Goal: Information Seeking & Learning: Learn about a topic

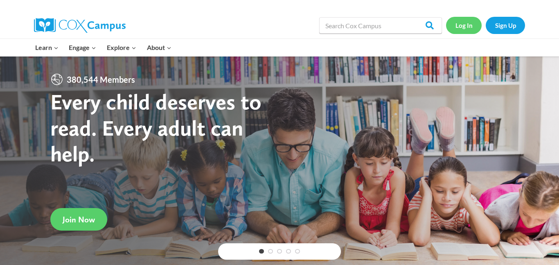
click at [467, 22] on link "Log In" at bounding box center [464, 25] width 36 height 17
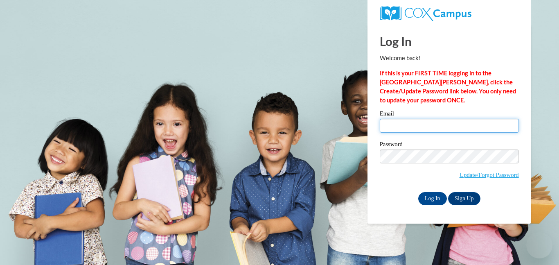
type input "[EMAIL_ADDRESS][DOMAIN_NAME]"
click at [410, 133] on div "Email [EMAIL_ADDRESS][DOMAIN_NAME]" at bounding box center [449, 124] width 139 height 28
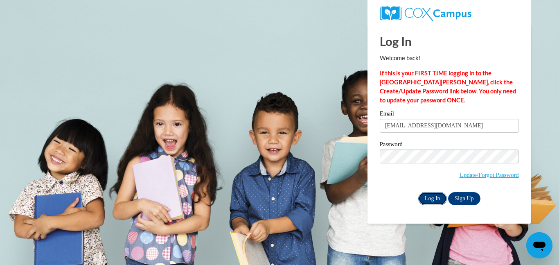
click at [433, 198] on input "Log In" at bounding box center [432, 198] width 29 height 13
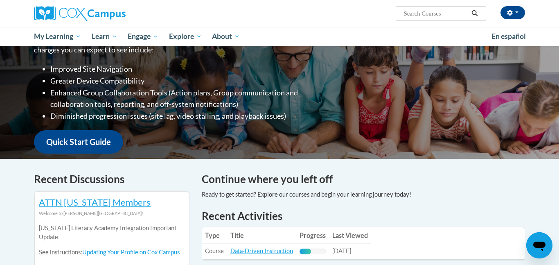
scroll to position [299, 0]
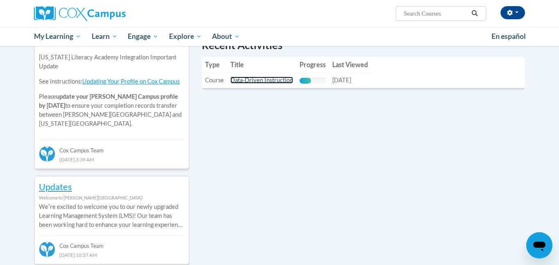
click at [283, 82] on link "Data-Driven Instruction" at bounding box center [261, 80] width 63 height 7
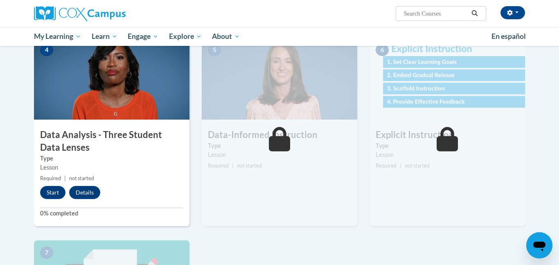
scroll to position [377, 0]
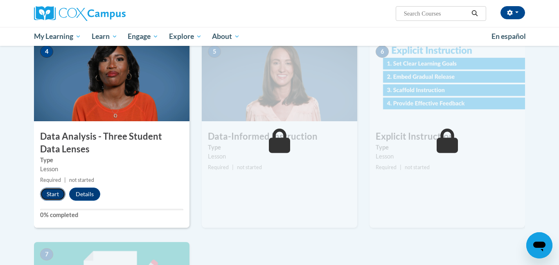
click at [51, 197] on button "Start" at bounding box center [52, 193] width 25 height 13
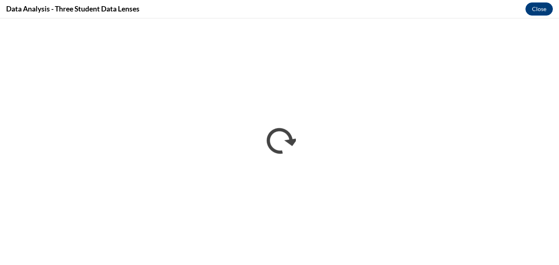
scroll to position [0, 0]
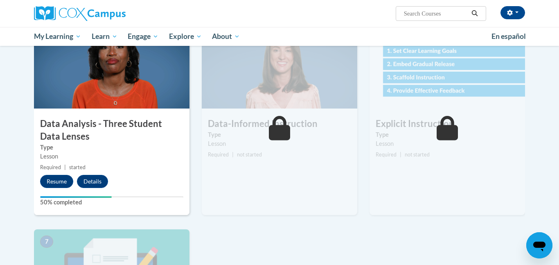
scroll to position [391, 0]
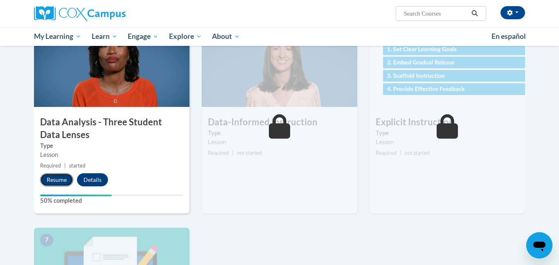
click at [53, 181] on button "Resume" at bounding box center [56, 179] width 33 height 13
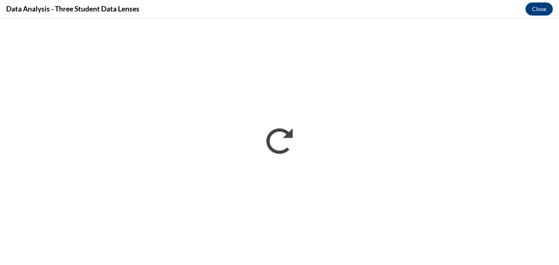
scroll to position [0, 0]
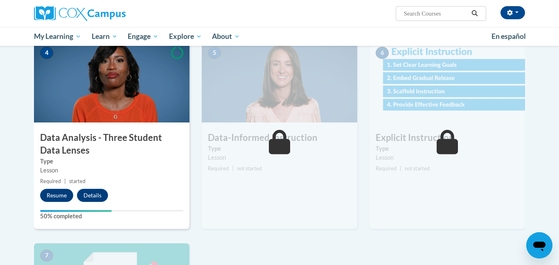
scroll to position [377, 0]
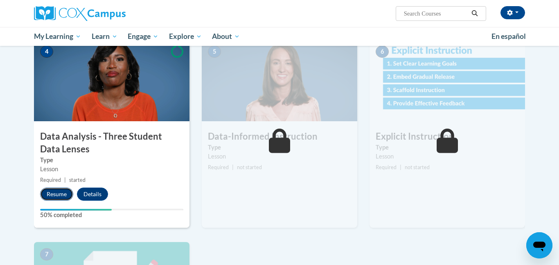
click at [52, 196] on button "Resume" at bounding box center [56, 193] width 33 height 13
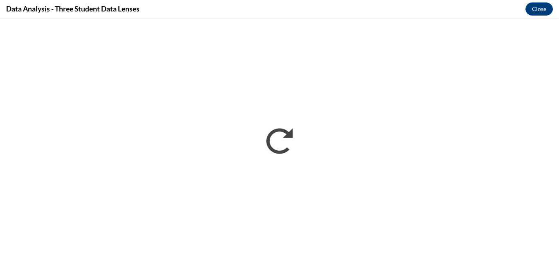
scroll to position [0, 0]
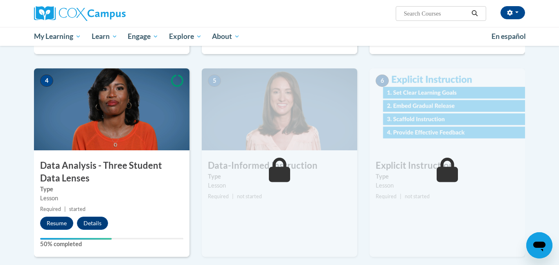
scroll to position [351, 0]
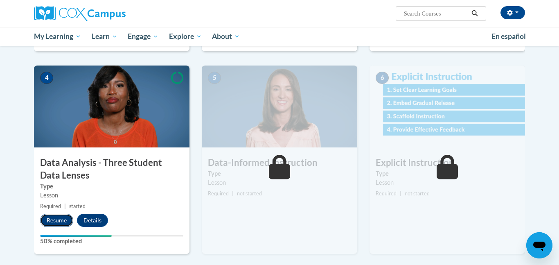
click at [59, 217] on button "Resume" at bounding box center [56, 220] width 33 height 13
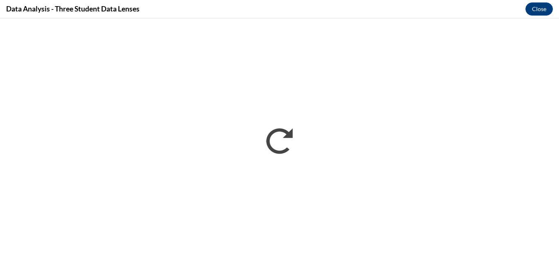
scroll to position [0, 0]
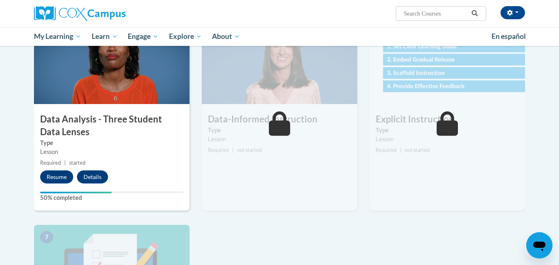
scroll to position [397, 0]
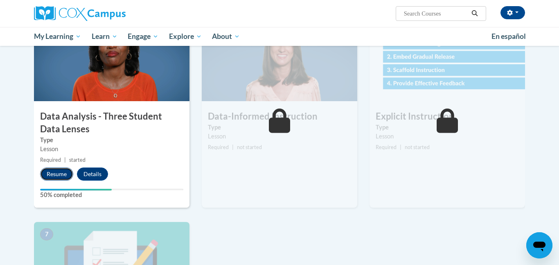
click at [56, 175] on button "Resume" at bounding box center [56, 173] width 33 height 13
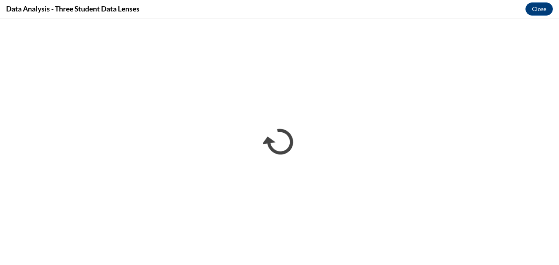
scroll to position [0, 0]
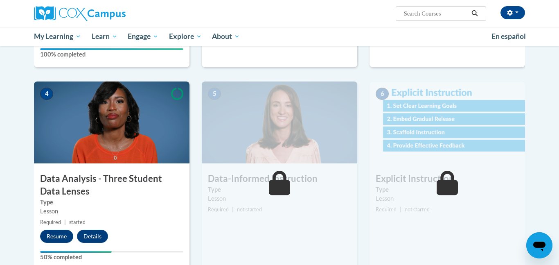
scroll to position [340, 0]
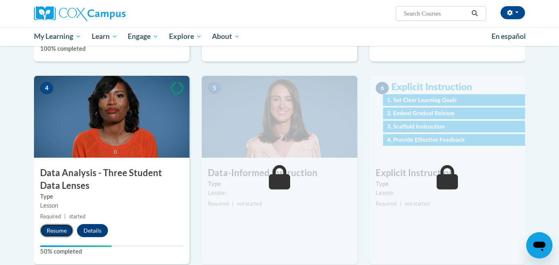
click at [51, 231] on button "Resume" at bounding box center [56, 230] width 33 height 13
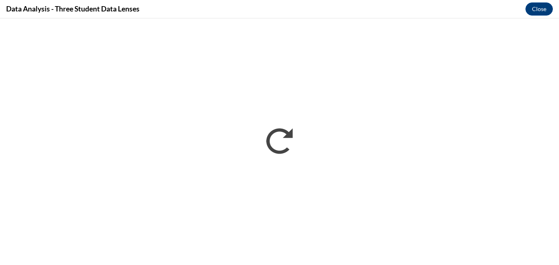
scroll to position [0, 0]
click at [541, 12] on button "Close" at bounding box center [538, 8] width 27 height 13
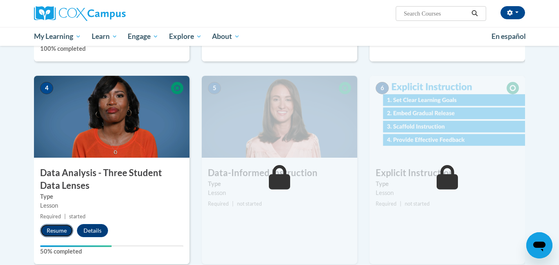
click at [54, 232] on button "Resume" at bounding box center [56, 230] width 33 height 13
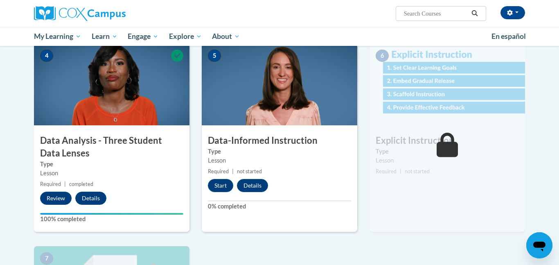
scroll to position [368, 0]
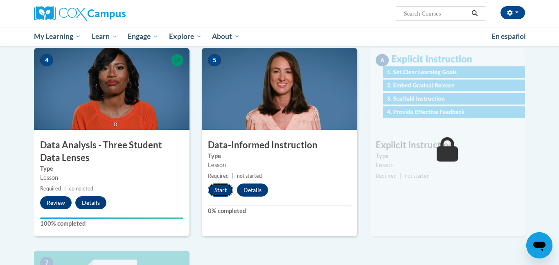
click at [223, 190] on button "Start" at bounding box center [220, 189] width 25 height 13
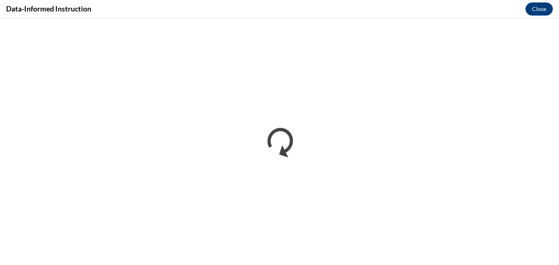
scroll to position [0, 0]
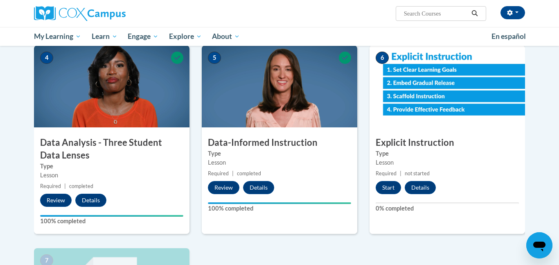
scroll to position [370, 0]
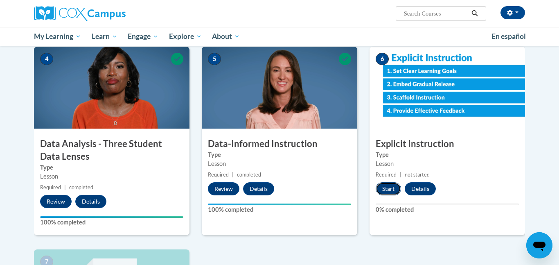
click at [388, 189] on button "Start" at bounding box center [388, 188] width 25 height 13
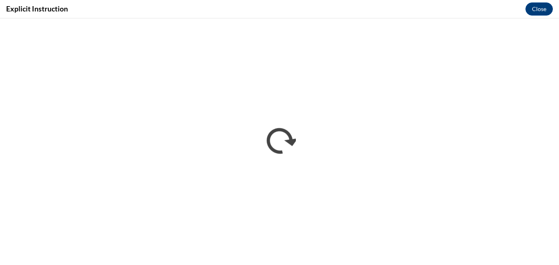
scroll to position [0, 0]
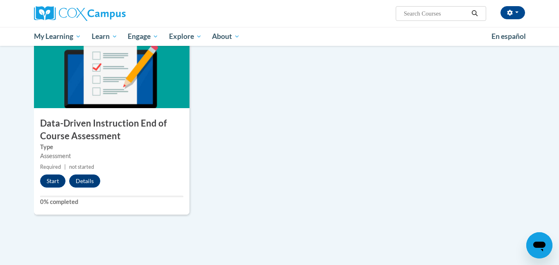
scroll to position [594, 0]
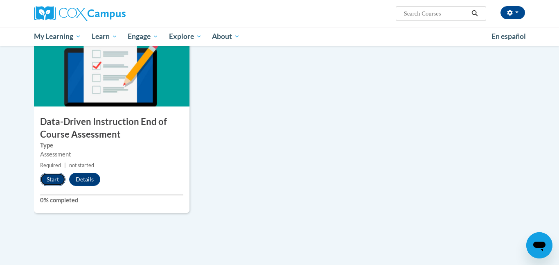
click at [50, 177] on button "Start" at bounding box center [52, 179] width 25 height 13
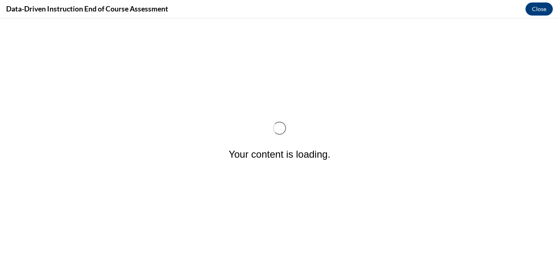
scroll to position [0, 0]
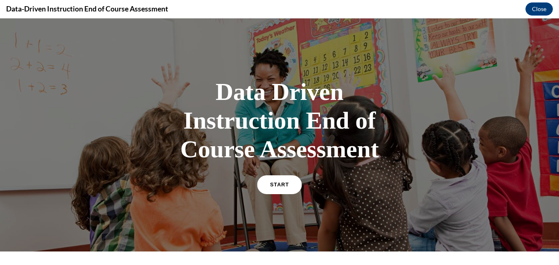
click at [271, 183] on span "START" at bounding box center [279, 185] width 19 height 6
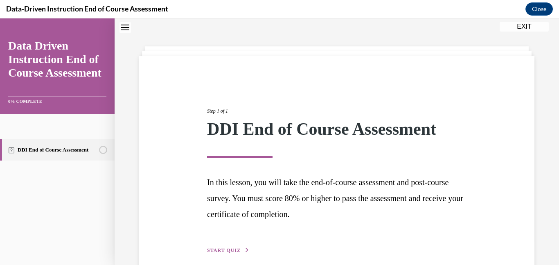
scroll to position [64, 0]
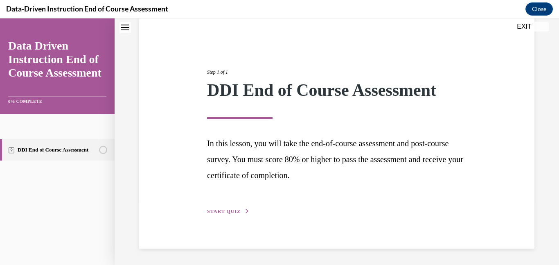
click at [218, 212] on span "START QUIZ" at bounding box center [224, 211] width 34 height 6
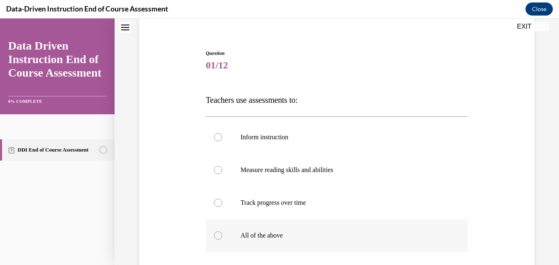
click at [219, 234] on div at bounding box center [218, 235] width 8 height 8
click at [219, 234] on input "All of the above" at bounding box center [218, 235] width 8 height 8
radio input "true"
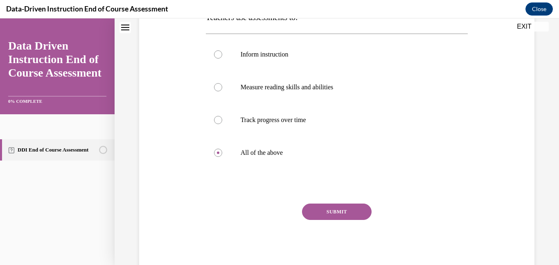
scroll to position [148, 0]
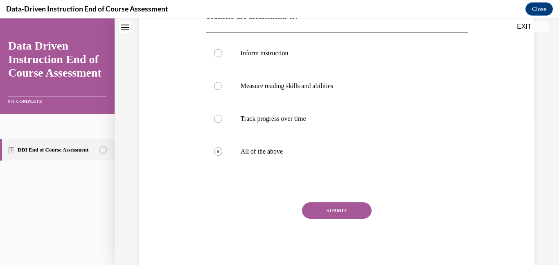
click at [337, 207] on button "SUBMIT" at bounding box center [337, 210] width 70 height 16
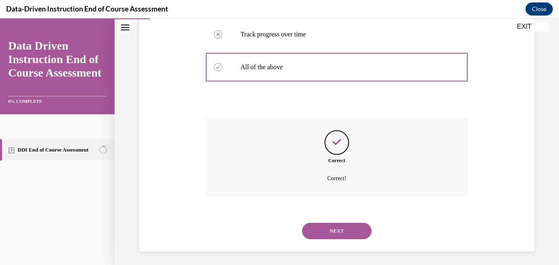
scroll to position [235, 0]
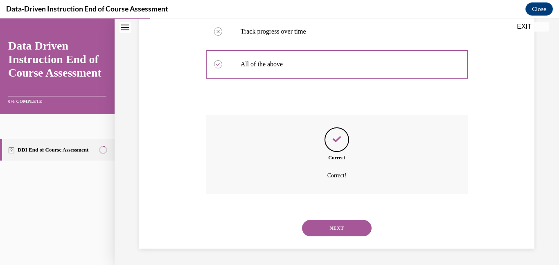
click at [343, 227] on button "NEXT" at bounding box center [337, 228] width 70 height 16
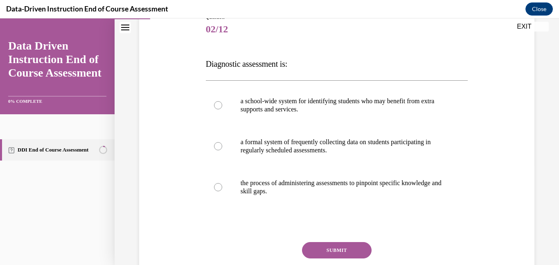
scroll to position [104, 0]
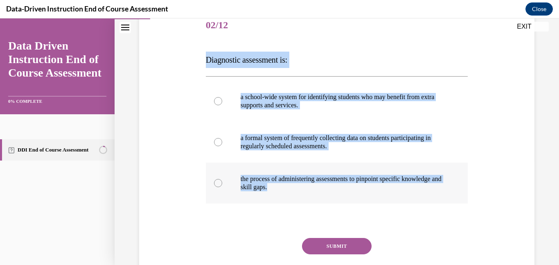
drag, startPoint x: 205, startPoint y: 60, endPoint x: 336, endPoint y: 190, distance: 184.0
click at [336, 190] on div "Question 02/12 Diagnostic assessment is: a school-wide system for identifying s…" at bounding box center [337, 156] width 262 height 295
copy div "Diagnostic assessment is: a school-wide system for identifying students who may…"
click at [342, 192] on label "the process of administering assessments to pinpoint specific knowledge and ski…" at bounding box center [337, 182] width 262 height 41
click at [222, 187] on input "the process of administering assessments to pinpoint specific knowledge and ski…" at bounding box center [218, 183] width 8 height 8
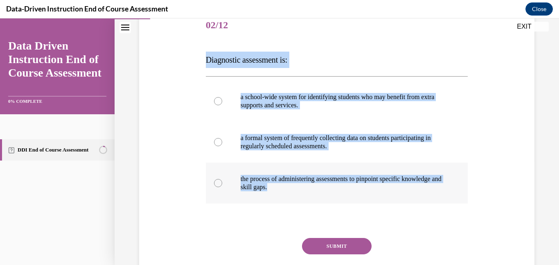
radio input "true"
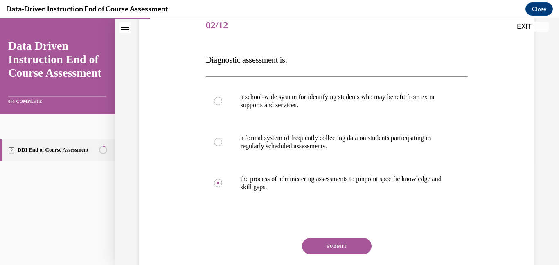
click at [336, 248] on button "SUBMIT" at bounding box center [337, 246] width 70 height 16
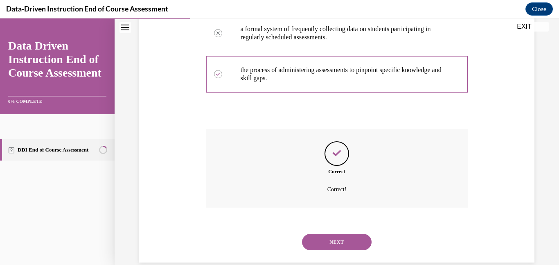
scroll to position [227, 0]
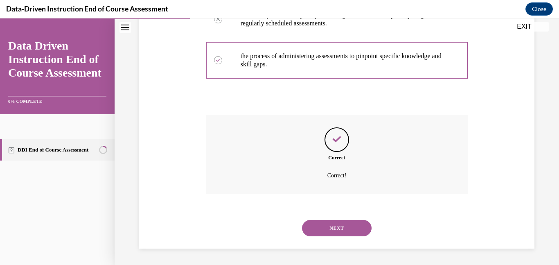
click at [342, 229] on button "NEXT" at bounding box center [337, 228] width 70 height 16
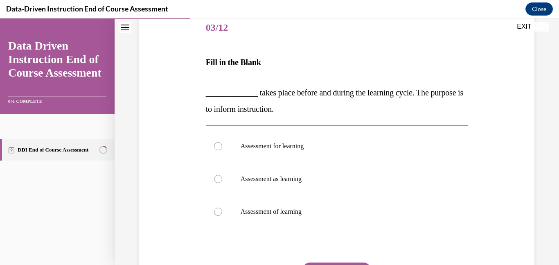
scroll to position [102, 0]
drag, startPoint x: 205, startPoint y: 60, endPoint x: 335, endPoint y: 212, distance: 200.1
click at [335, 212] on div "Question 03/12 Fill in the Blank _____________ takes place before and during th…" at bounding box center [337, 170] width 262 height 318
copy div "Fill in the Blank _____________ takes place before and during the learning cycl…"
click at [174, 119] on div "Question 03/12 Fill in the Blank _____________ takes place before and during th…" at bounding box center [336, 158] width 399 height 342
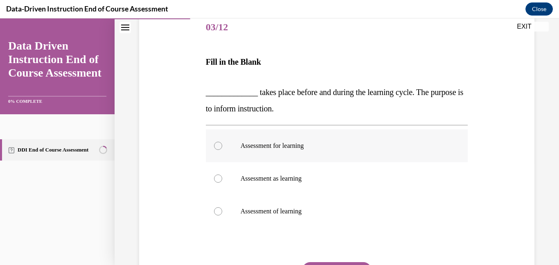
click at [245, 146] on p "Assessment for learning" at bounding box center [344, 146] width 207 height 8
click at [222, 146] on input "Assessment for learning" at bounding box center [218, 146] width 8 height 8
radio input "true"
click at [496, 172] on div "Question 03/12 Fill in the Blank _____________ takes place before and during th…" at bounding box center [336, 158] width 399 height 342
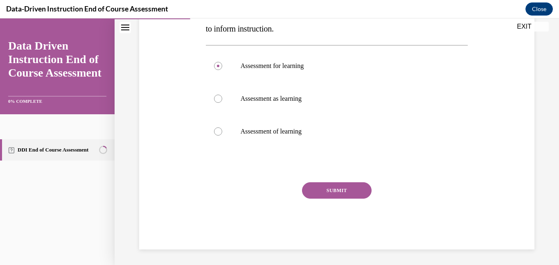
scroll to position [183, 0]
click at [355, 186] on button "SUBMIT" at bounding box center [337, 189] width 70 height 16
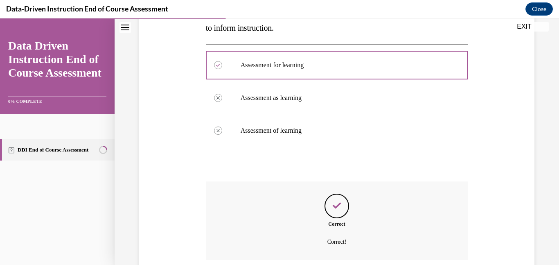
scroll to position [249, 0]
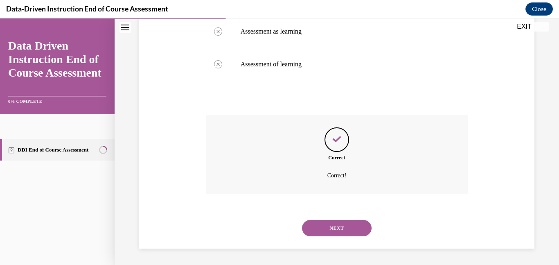
click at [328, 227] on button "NEXT" at bounding box center [337, 228] width 70 height 16
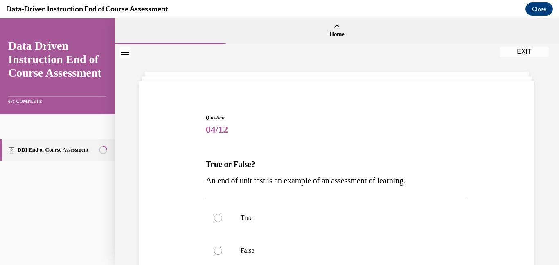
drag, startPoint x: 206, startPoint y: 163, endPoint x: 443, endPoint y: 187, distance: 238.5
click at [443, 187] on div "True or False? An end of unit test is an example of an assessment of learning." at bounding box center [337, 172] width 262 height 33
copy div "True or False? An end of unit test is an example of an assessment of learning."
click at [319, 232] on label "True" at bounding box center [337, 217] width 262 height 33
click at [222, 222] on input "True" at bounding box center [218, 218] width 8 height 8
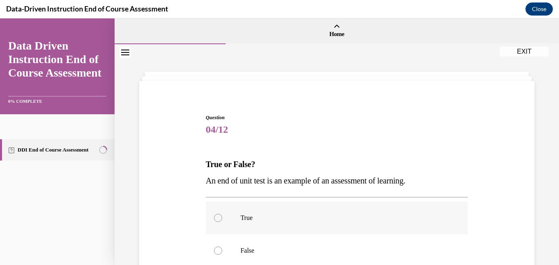
radio input "true"
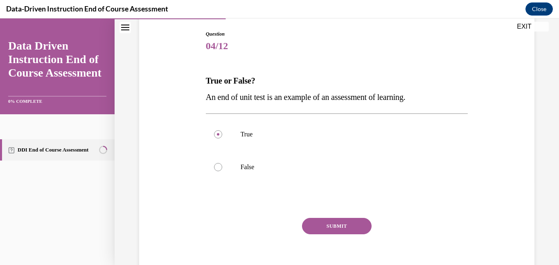
scroll to position [87, 0]
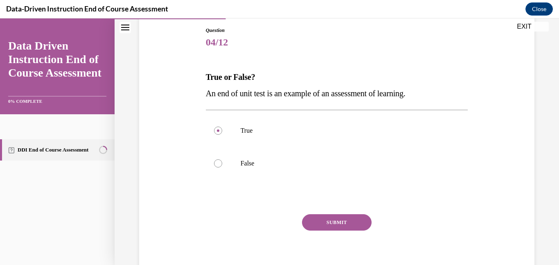
click at [342, 221] on button "SUBMIT" at bounding box center [337, 222] width 70 height 16
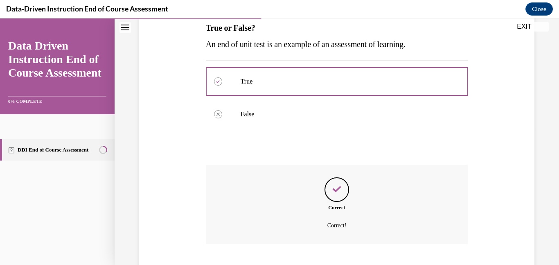
scroll to position [186, 0]
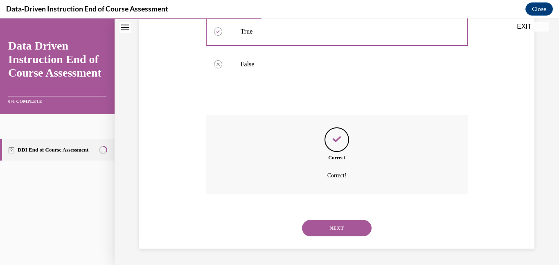
click at [340, 228] on button "NEXT" at bounding box center [337, 228] width 70 height 16
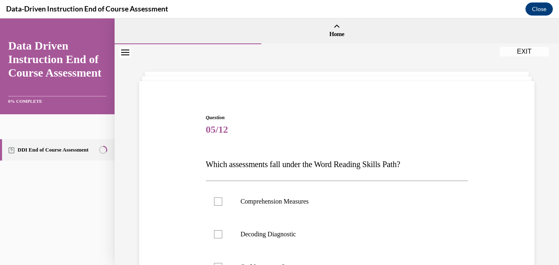
click at [206, 162] on span "Which assessments fall under the Word Reading Skills Path?" at bounding box center [303, 164] width 194 height 9
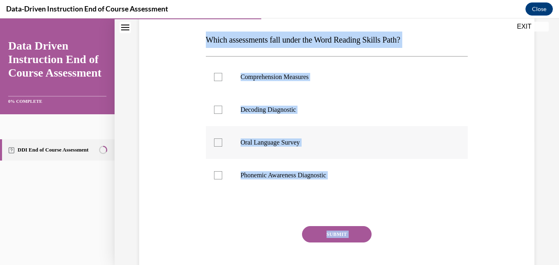
scroll to position [169, 0]
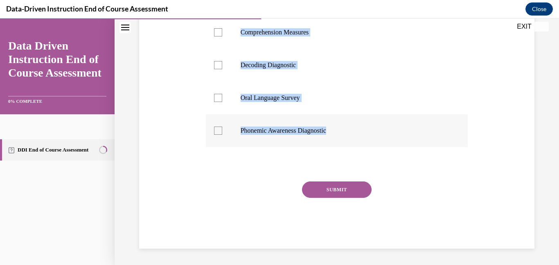
drag, startPoint x: 205, startPoint y: 162, endPoint x: 391, endPoint y: 142, distance: 186.9
click at [391, 142] on div "Question 05/12 Which assessments fall under the Word Reading Skills Path? Compr…" at bounding box center [337, 97] width 262 height 304
copy div "Which assessments fall under the Word Reading Skills Path? Comprehension Measur…"
click at [229, 162] on div at bounding box center [337, 164] width 262 height 10
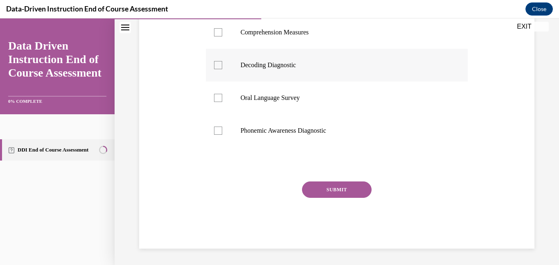
click at [221, 65] on div at bounding box center [218, 65] width 8 height 8
click at [221, 65] on input "Decoding Diagnostic" at bounding box center [218, 65] width 8 height 8
checkbox input "true"
click at [219, 131] on div at bounding box center [218, 130] width 8 height 8
click at [219, 131] on input "Phonemic Awareness Diagnostic" at bounding box center [218, 130] width 8 height 8
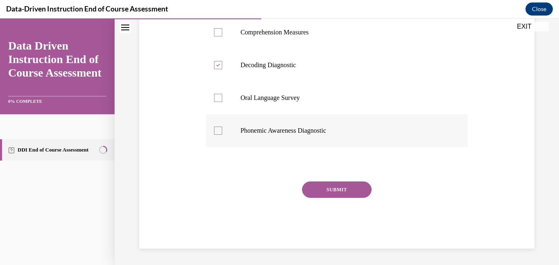
checkbox input "true"
click at [324, 183] on button "SUBMIT" at bounding box center [337, 189] width 70 height 16
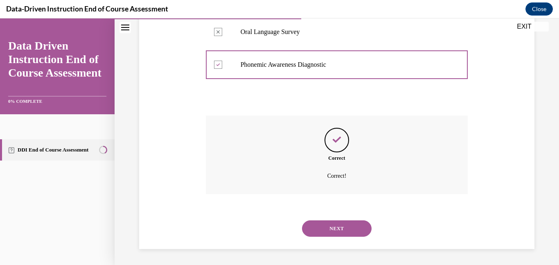
scroll to position [235, 0]
click at [330, 226] on button "NEXT" at bounding box center [337, 228] width 70 height 16
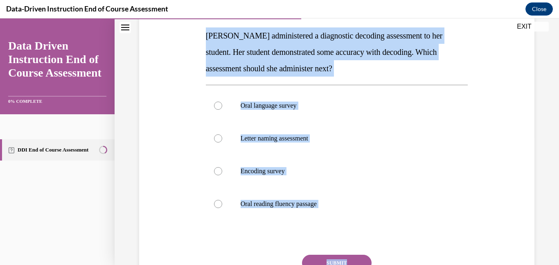
scroll to position [202, 0]
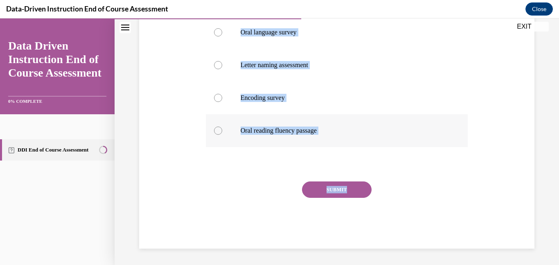
drag, startPoint x: 205, startPoint y: 161, endPoint x: 361, endPoint y: 142, distance: 156.7
click at [361, 142] on div "Question 06/12 Mrs. Lee administered a diagnostic decoding assessment to her st…" at bounding box center [337, 74] width 266 height 349
copy div "Mrs. Lee administered a diagnostic decoding assessment to her student. Her stud…"
click at [305, 88] on label "Encoding survey" at bounding box center [337, 97] width 262 height 33
click at [222, 94] on input "Encoding survey" at bounding box center [218, 98] width 8 height 8
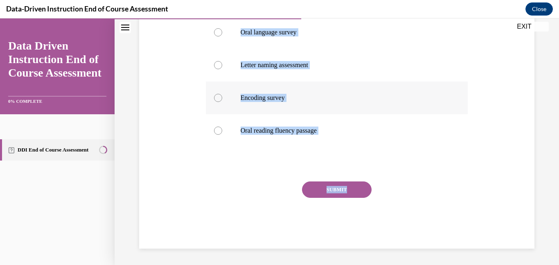
radio input "true"
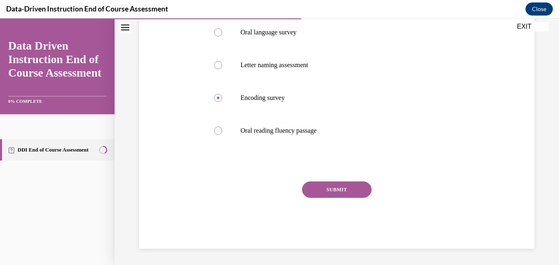
click at [332, 187] on button "SUBMIT" at bounding box center [337, 189] width 70 height 16
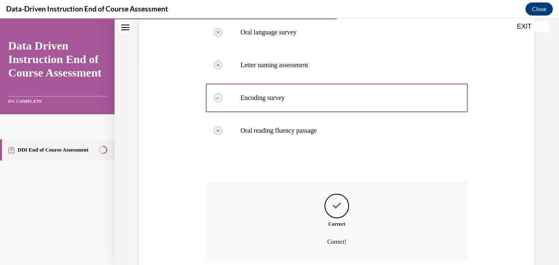
scroll to position [268, 0]
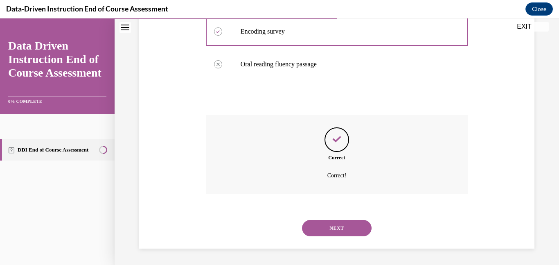
click at [331, 225] on button "NEXT" at bounding box center [337, 228] width 70 height 16
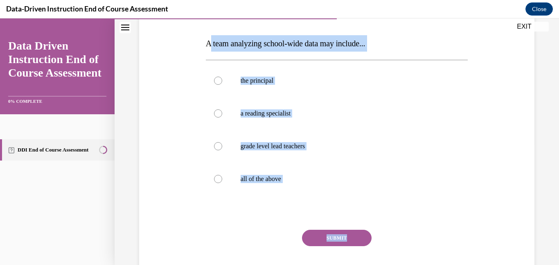
scroll to position [122, 0]
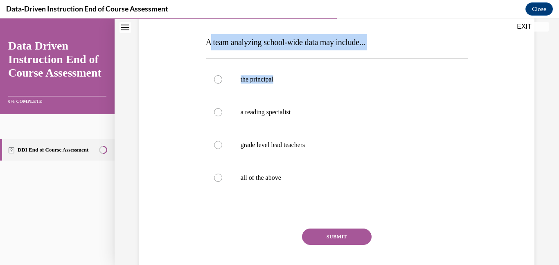
drag, startPoint x: 208, startPoint y: 162, endPoint x: 444, endPoint y: 56, distance: 258.1
click at [444, 56] on div "Question 07/12 A team analyzing school-wide data may include... the principal a…" at bounding box center [337, 144] width 262 height 304
click at [477, 45] on div "Question 07/12 A team analyzing school-wide data may include... the principal a…" at bounding box center [336, 131] width 399 height 328
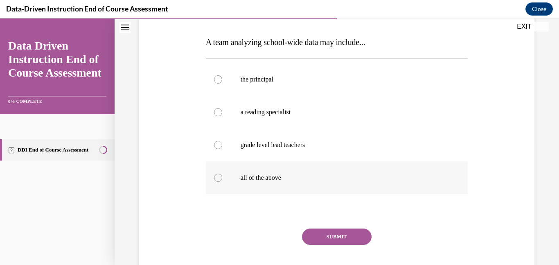
click at [273, 184] on label "all of the above" at bounding box center [337, 177] width 262 height 33
click at [222, 182] on input "all of the above" at bounding box center [218, 178] width 8 height 8
radio input "true"
click at [325, 235] on button "SUBMIT" at bounding box center [337, 236] width 70 height 16
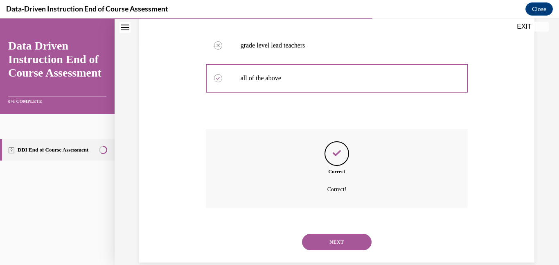
scroll to position [235, 0]
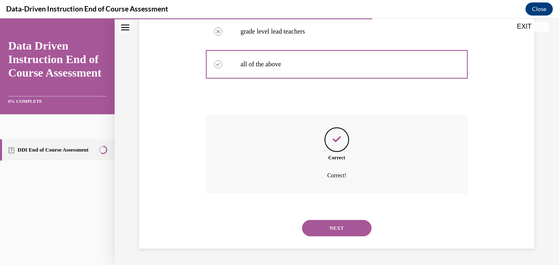
click at [341, 226] on button "NEXT" at bounding box center [337, 228] width 70 height 16
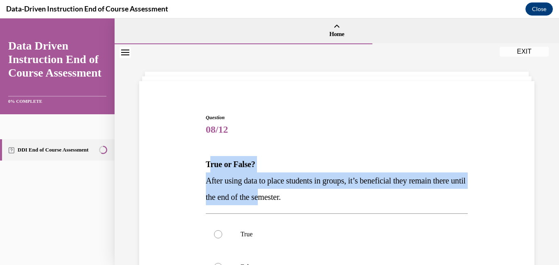
drag, startPoint x: 208, startPoint y: 161, endPoint x: 304, endPoint y: 189, distance: 99.7
click at [304, 189] on div "True or False? After using data to place students in groups, it’s beneficial th…" at bounding box center [337, 180] width 262 height 49
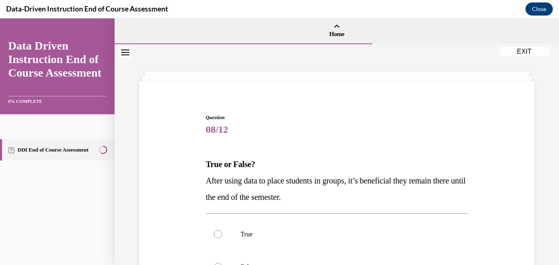
click at [315, 116] on span "Question" at bounding box center [337, 117] width 262 height 7
click at [204, 162] on div "Question 08/12 True or False? After using data to place students in groups, it’…" at bounding box center [337, 242] width 266 height 283
drag, startPoint x: 207, startPoint y: 162, endPoint x: 333, endPoint y: 193, distance: 129.3
click at [333, 193] on div "True or False? After using data to place students in groups, it’s beneficial th…" at bounding box center [337, 180] width 262 height 49
copy div "True or False? After using data to place students in groups, it’s beneficial th…"
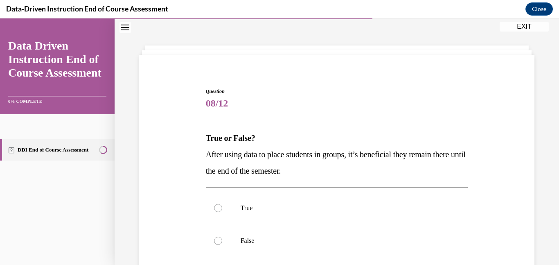
scroll to position [25, 0]
click at [486, 176] on div "Question 08/12 True or False? After using data to place students in groups, it’…" at bounding box center [336, 211] width 399 height 295
click at [277, 236] on label "False" at bounding box center [337, 241] width 262 height 33
click at [222, 237] on input "False" at bounding box center [218, 241] width 8 height 8
radio input "true"
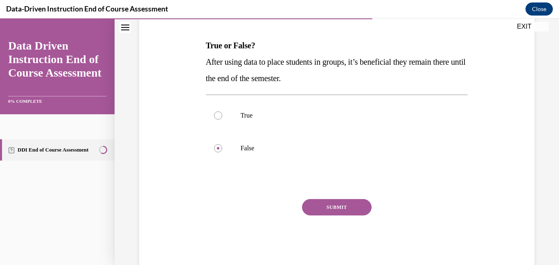
scroll to position [119, 0]
click at [322, 209] on button "SUBMIT" at bounding box center [337, 206] width 70 height 16
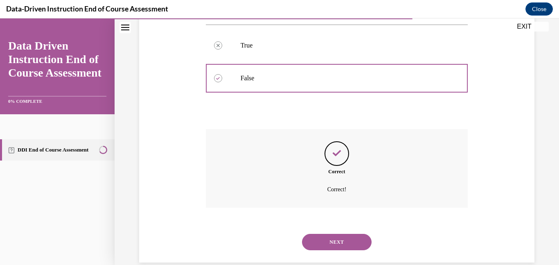
scroll to position [203, 0]
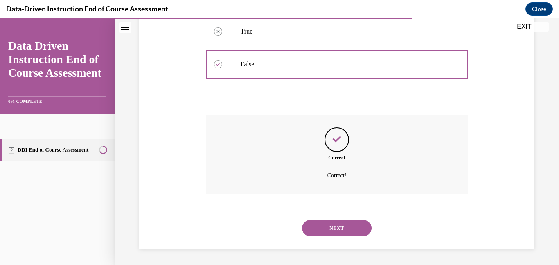
click at [328, 223] on button "NEXT" at bounding box center [337, 228] width 70 height 16
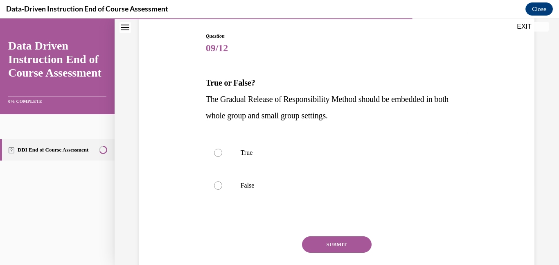
scroll to position [81, 0]
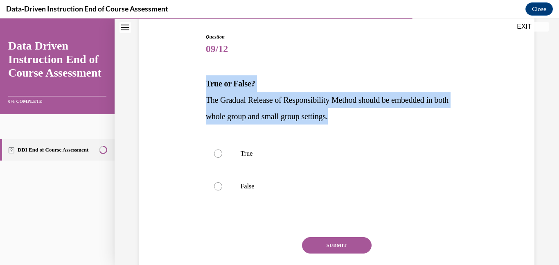
drag, startPoint x: 207, startPoint y: 83, endPoint x: 367, endPoint y: 117, distance: 163.8
click at [367, 117] on div "True or False? The Gradual Release of Responsibility Method should be embedded …" at bounding box center [337, 99] width 262 height 49
copy div "True or False? The Gradual Release of Responsibility Method should be embedded …"
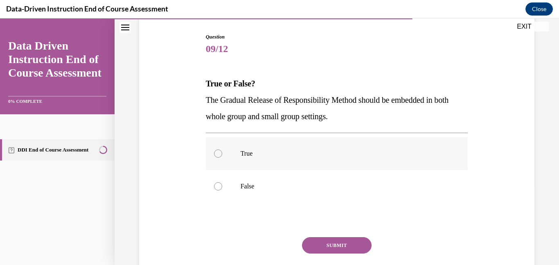
click at [310, 149] on p "True" at bounding box center [344, 153] width 207 height 8
click at [222, 149] on input "True" at bounding box center [218, 153] width 8 height 8
radio input "true"
click at [343, 244] on button "SUBMIT" at bounding box center [337, 245] width 70 height 16
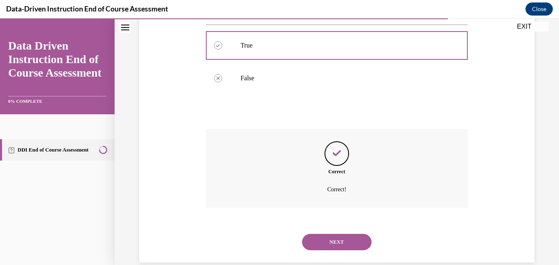
scroll to position [203, 0]
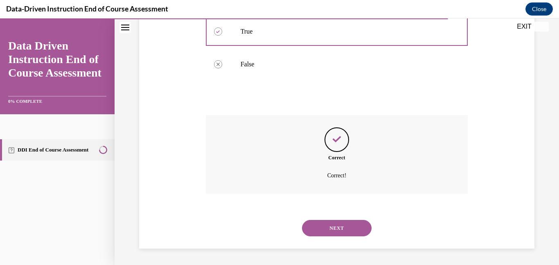
click at [350, 230] on button "NEXT" at bounding box center [337, 228] width 70 height 16
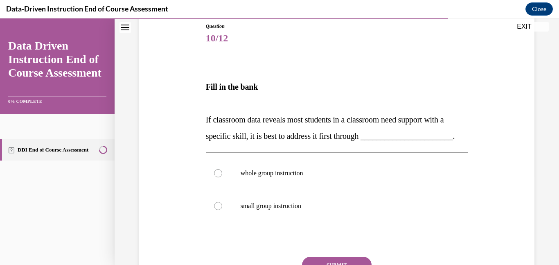
scroll to position [93, 0]
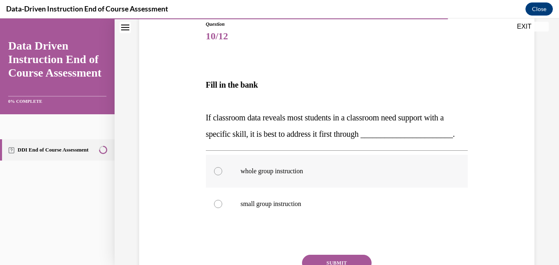
click at [261, 166] on label "whole group instruction" at bounding box center [337, 171] width 262 height 33
click at [222, 167] on input "whole group instruction" at bounding box center [218, 171] width 8 height 8
radio input "true"
click at [347, 261] on button "SUBMIT" at bounding box center [337, 263] width 70 height 16
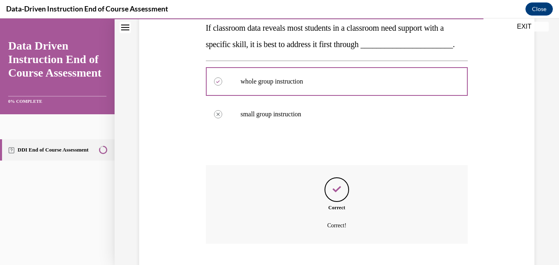
scroll to position [233, 0]
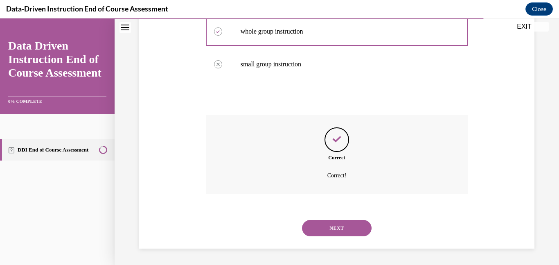
click at [338, 230] on button "NEXT" at bounding box center [337, 228] width 70 height 16
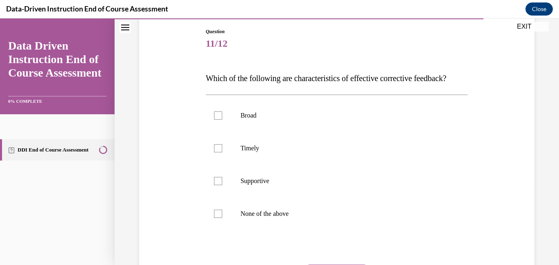
scroll to position [85, 0]
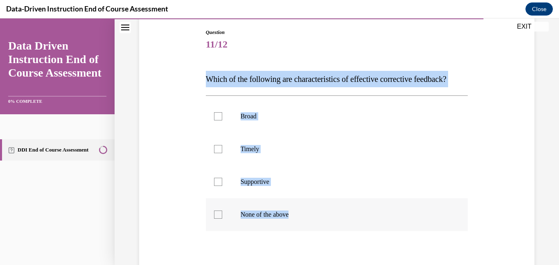
drag, startPoint x: 206, startPoint y: 76, endPoint x: 329, endPoint y: 235, distance: 201.4
click at [329, 235] on div "Question 11/12 Which of the following are characteristics of effective correcti…" at bounding box center [337, 181] width 262 height 304
copy div "Which of the following are characteristics of effective corrective feedback? Br…"
click at [304, 120] on p "Broad" at bounding box center [344, 116] width 207 height 8
click at [222, 120] on input "Broad" at bounding box center [218, 116] width 8 height 8
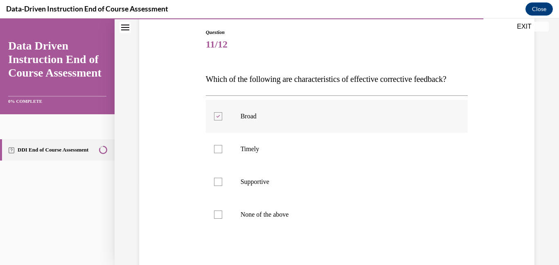
click at [295, 120] on p "Broad" at bounding box center [344, 116] width 207 height 8
click at [222, 120] on input "Broad" at bounding box center [218, 116] width 8 height 8
checkbox input "false"
click at [266, 153] on p "Timely" at bounding box center [344, 149] width 207 height 8
click at [222, 153] on input "Timely" at bounding box center [218, 149] width 8 height 8
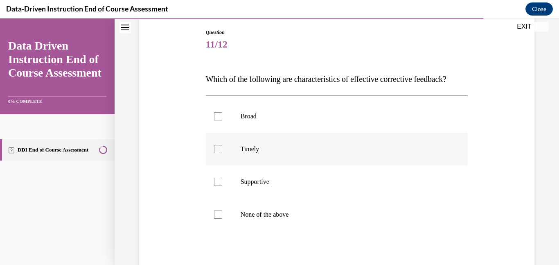
checkbox input "true"
click at [259, 186] on p "Supportive" at bounding box center [344, 182] width 207 height 8
click at [222, 186] on input "Supportive" at bounding box center [218, 182] width 8 height 8
checkbox input "true"
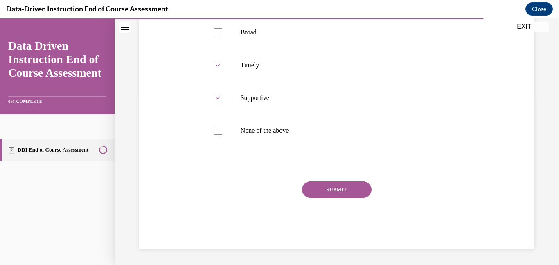
scroll to position [176, 0]
click at [354, 198] on button "SUBMIT" at bounding box center [337, 189] width 70 height 16
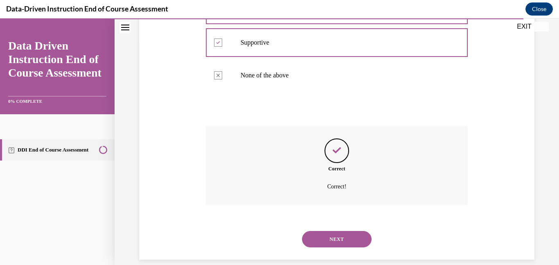
scroll to position [252, 0]
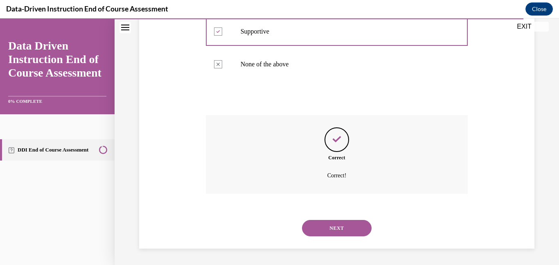
click at [338, 225] on button "NEXT" at bounding box center [337, 228] width 70 height 16
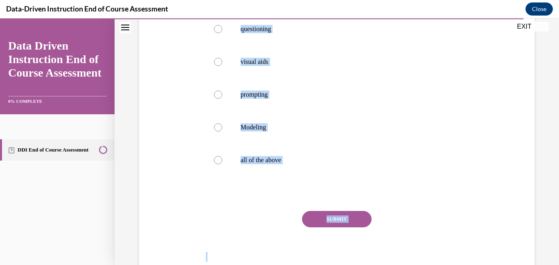
scroll to position [202, 0]
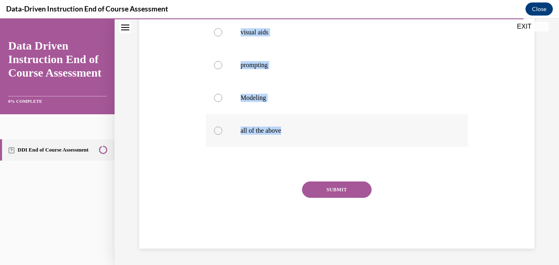
drag, startPoint x: 206, startPoint y: 162, endPoint x: 317, endPoint y: 128, distance: 116.5
click at [317, 128] on div "Question 12/12 Which of the following are types of scaffolds? questioning visua…" at bounding box center [337, 80] width 262 height 336
copy div "Which of the following are types of scaffolds? questioning visual aids promptin…"
click at [329, 126] on p "all of the above" at bounding box center [344, 130] width 207 height 8
click at [222, 126] on input "all of the above" at bounding box center [218, 130] width 8 height 8
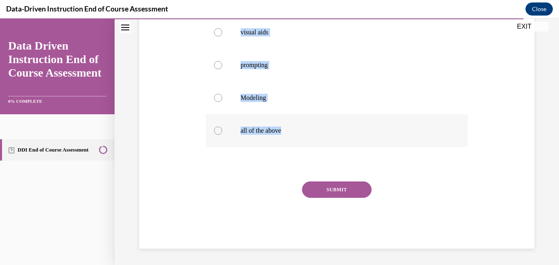
radio input "true"
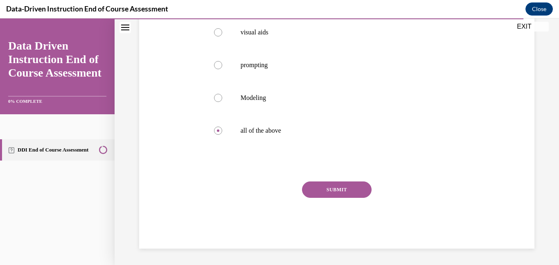
click at [335, 191] on button "SUBMIT" at bounding box center [337, 189] width 70 height 16
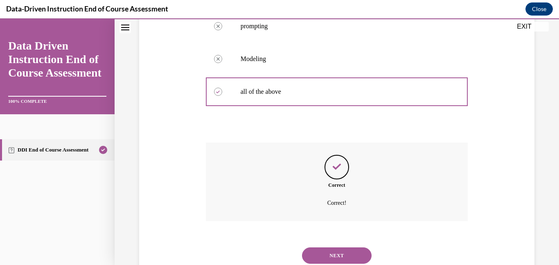
scroll to position [268, 0]
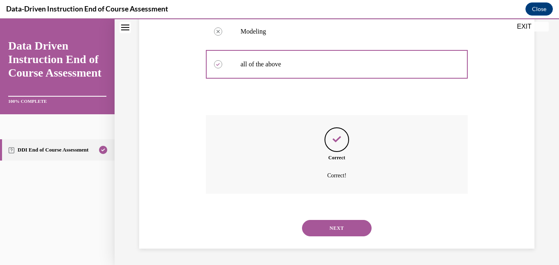
click at [333, 229] on button "NEXT" at bounding box center [337, 228] width 70 height 16
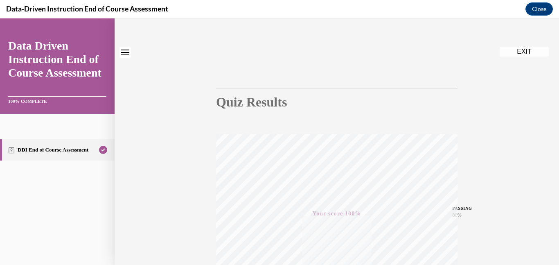
scroll to position [0, 0]
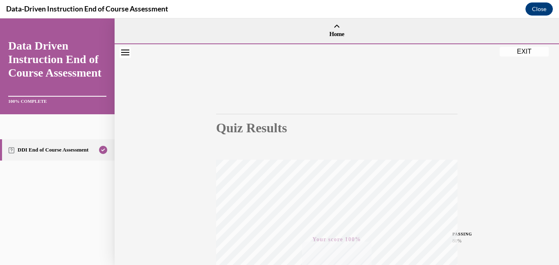
click at [531, 50] on button "EXIT" at bounding box center [524, 52] width 49 height 10
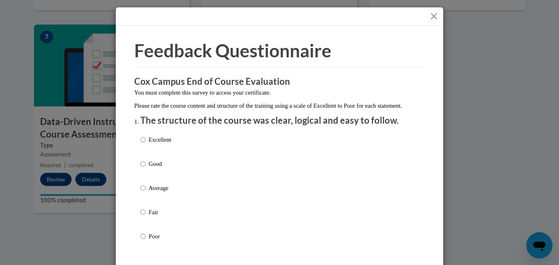
click at [237, 165] on div "Excellent Good Average Fair Poor" at bounding box center [279, 197] width 278 height 133
click at [232, 176] on div "Excellent Good Average Fair Poor" at bounding box center [279, 197] width 278 height 133
click at [163, 168] on p "Good" at bounding box center [160, 163] width 23 height 9
click at [146, 168] on input "Good" at bounding box center [142, 163] width 5 height 9
radio input "true"
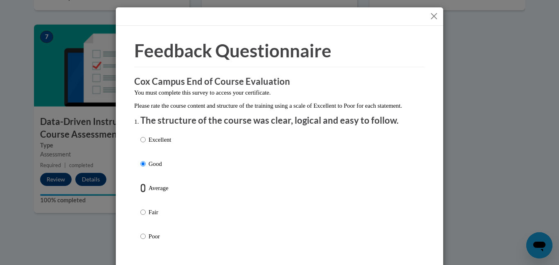
click at [140, 183] on input "Average" at bounding box center [142, 187] width 5 height 9
radio input "true"
click at [140, 207] on input "Fair" at bounding box center [142, 211] width 5 height 9
radio input "true"
click at [140, 183] on input "Average" at bounding box center [142, 187] width 5 height 9
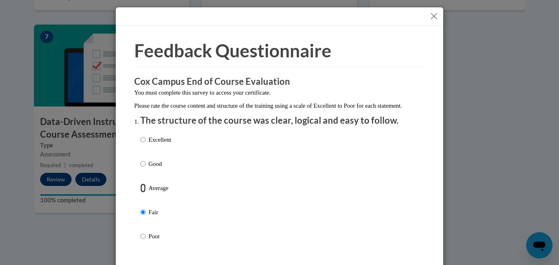
radio input "true"
click at [140, 159] on input "Good" at bounding box center [142, 163] width 5 height 9
radio input "true"
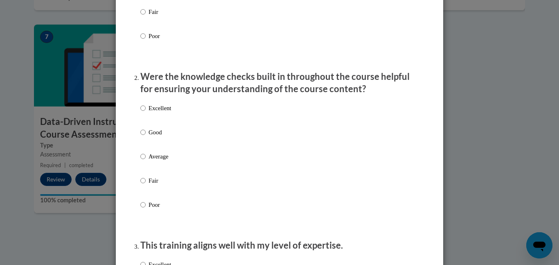
scroll to position [219, 0]
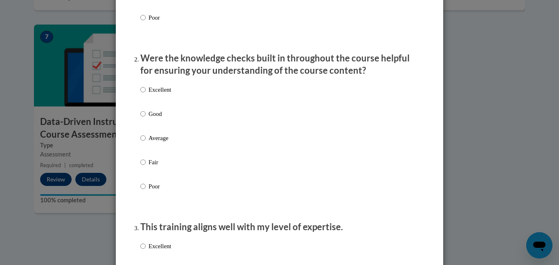
click at [149, 118] on p "Good" at bounding box center [160, 113] width 23 height 9
click at [146, 118] on input "Good" at bounding box center [142, 113] width 5 height 9
radio input "true"
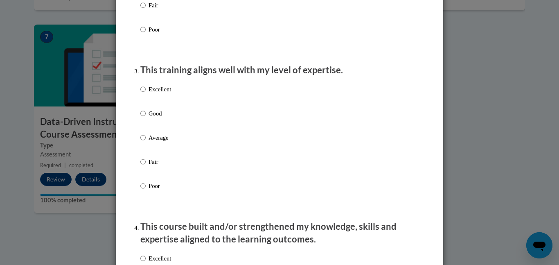
scroll to position [383, 0]
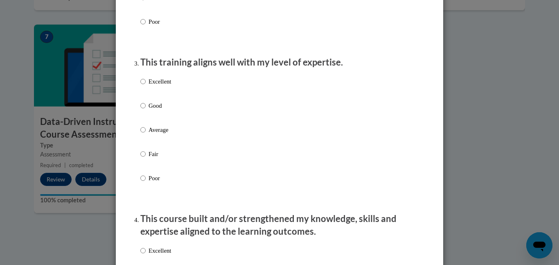
click at [155, 110] on p "Good" at bounding box center [160, 105] width 23 height 9
click at [146, 110] on input "Good" at bounding box center [142, 105] width 5 height 9
radio input "true"
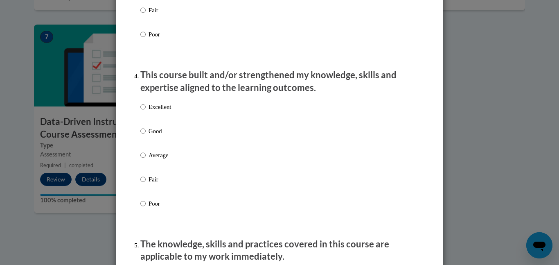
scroll to position [532, 0]
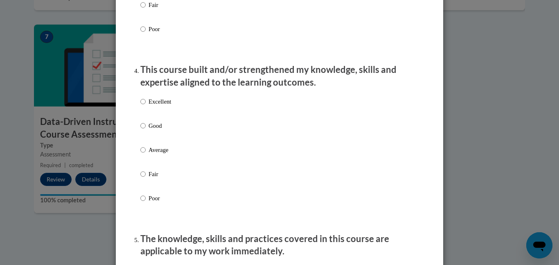
click at [166, 130] on p "Good" at bounding box center [160, 125] width 23 height 9
click at [146, 130] on input "Good" at bounding box center [142, 125] width 5 height 9
radio input "true"
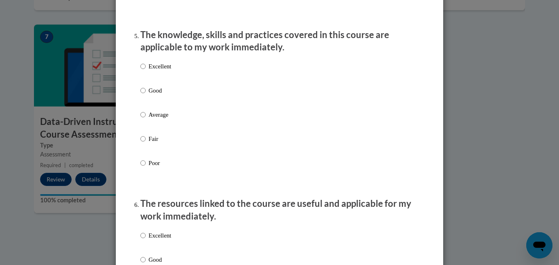
scroll to position [738, 0]
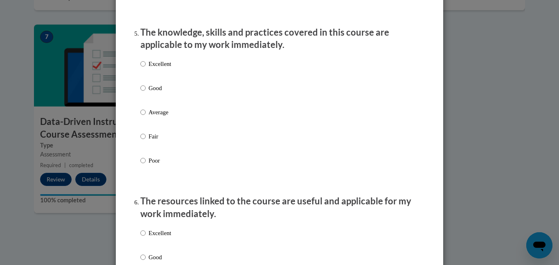
click at [155, 92] on p "Good" at bounding box center [160, 87] width 23 height 9
click at [146, 92] on input "Good" at bounding box center [142, 87] width 5 height 9
radio input "true"
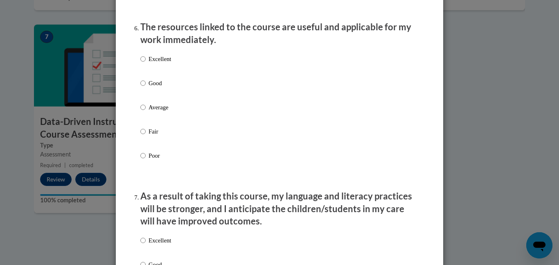
scroll to position [917, 0]
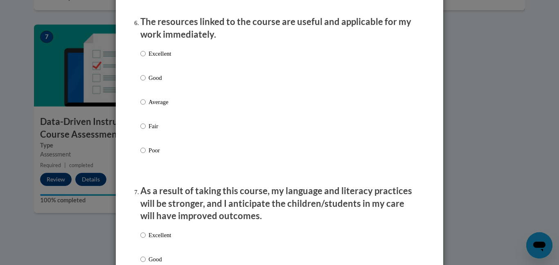
click at [165, 82] on p "Good" at bounding box center [160, 77] width 23 height 9
click at [146, 82] on input "Good" at bounding box center [142, 77] width 5 height 9
radio input "true"
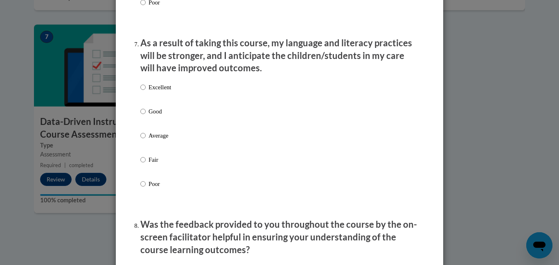
scroll to position [1075, 0]
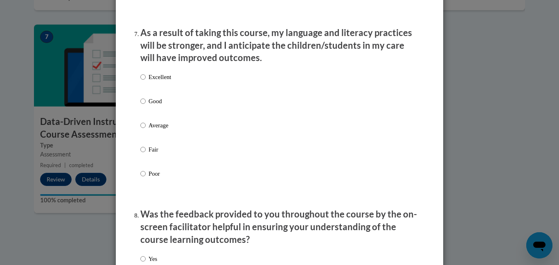
click at [162, 106] on p "Good" at bounding box center [160, 101] width 23 height 9
click at [146, 106] on input "Good" at bounding box center [142, 101] width 5 height 9
radio input "true"
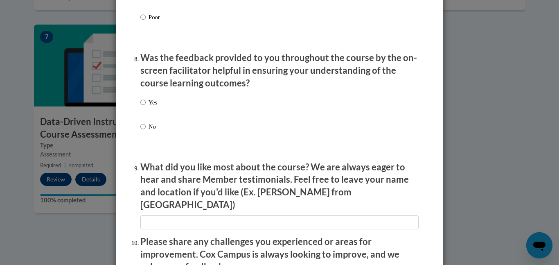
scroll to position [1234, 0]
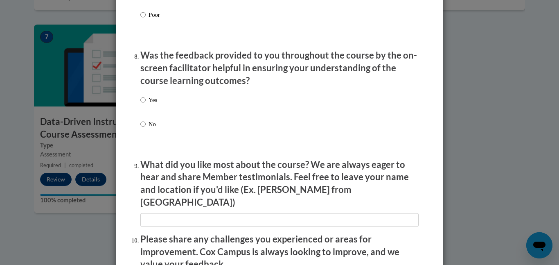
click at [147, 104] on label "Yes" at bounding box center [148, 106] width 17 height 22
click at [146, 104] on input "Yes" at bounding box center [142, 99] width 5 height 9
radio input "true"
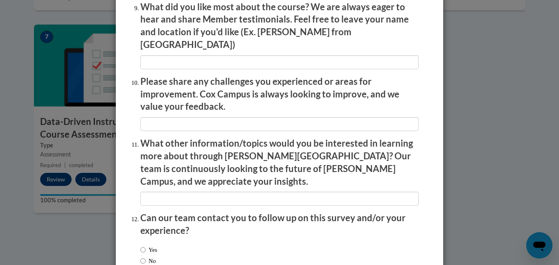
scroll to position [1436, 0]
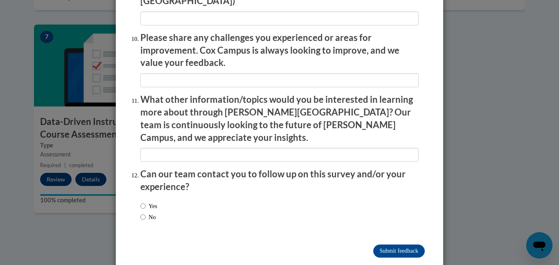
click at [147, 212] on label "No" at bounding box center [148, 216] width 16 height 9
click at [146, 212] on input "No" at bounding box center [142, 216] width 5 height 9
radio input "true"
click at [412, 244] on input "Submit feedback" at bounding box center [399, 250] width 52 height 13
